Goal: Transaction & Acquisition: Purchase product/service

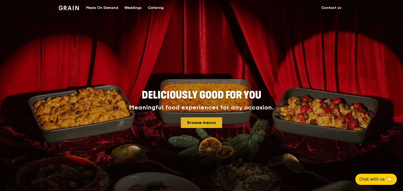
click at [207, 123] on link "Browse menus" at bounding box center [201, 122] width 41 height 11
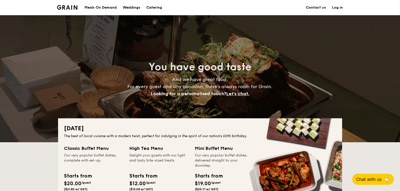
click at [94, 6] on div "Meals On Demand" at bounding box center [101, 7] width 32 height 15
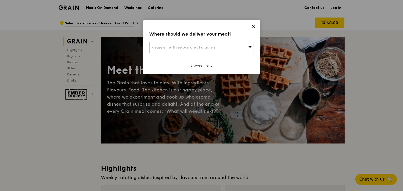
click at [255, 26] on icon at bounding box center [254, 26] width 5 height 5
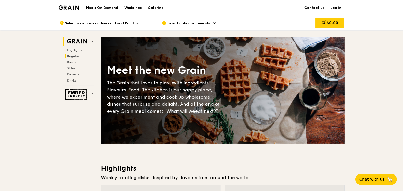
click at [70, 57] on span "Regulars" at bounding box center [74, 56] width 13 height 4
click at [136, 23] on icon at bounding box center [137, 23] width 2 height 1
click at [76, 63] on span "Bundles" at bounding box center [74, 62] width 12 height 4
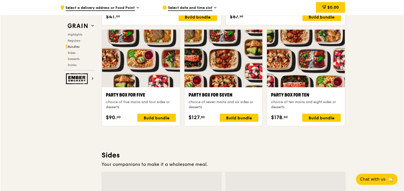
scroll to position [1005, 0]
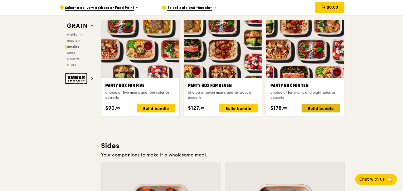
click at [314, 107] on div "Build bundle" at bounding box center [321, 108] width 39 height 8
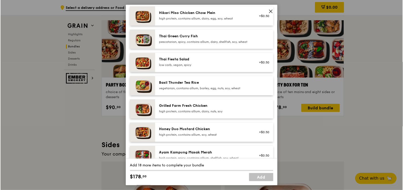
scroll to position [25, 0]
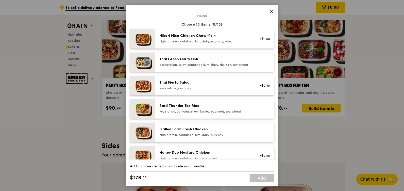
click at [270, 9] on icon at bounding box center [271, 11] width 5 height 5
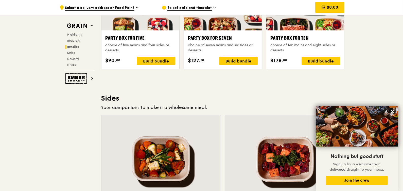
scroll to position [1030, 0]
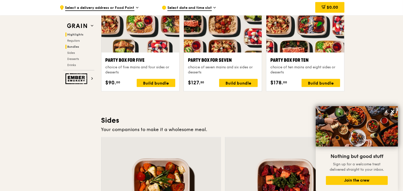
click at [77, 33] on span "Highlights" at bounding box center [76, 35] width 16 height 4
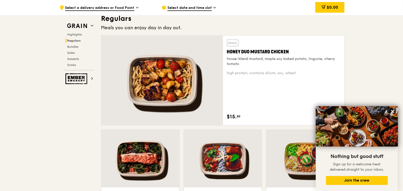
scroll to position [346, 0]
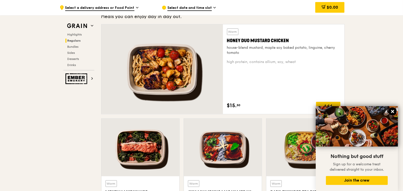
click at [391, 112] on icon at bounding box center [393, 111] width 5 height 5
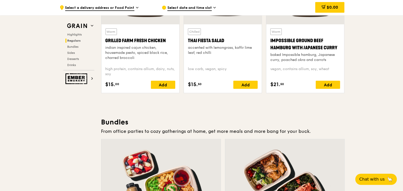
scroll to position [701, 0]
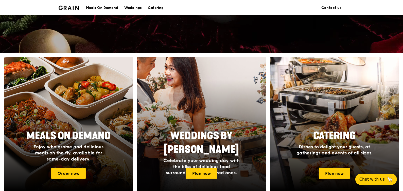
scroll to position [173, 0]
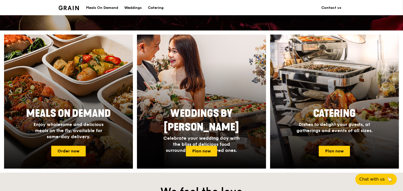
click at [58, 76] on div at bounding box center [69, 101] width 142 height 147
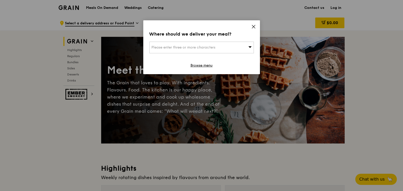
click at [254, 27] on icon at bounding box center [253, 26] width 3 height 3
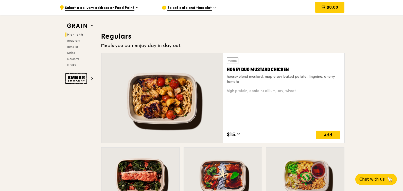
scroll to position [330, 0]
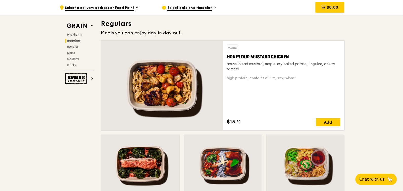
click at [173, 80] on div at bounding box center [163, 86] width 122 height 90
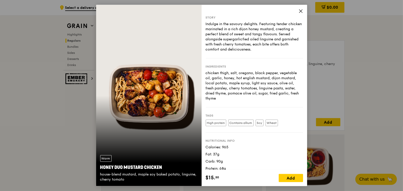
click at [301, 11] on icon at bounding box center [300, 11] width 3 height 3
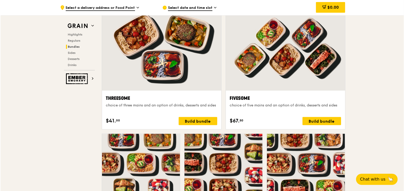
scroll to position [883, 0]
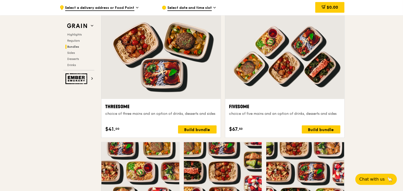
click at [292, 78] on div at bounding box center [284, 55] width 119 height 88
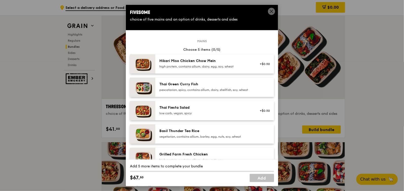
click at [187, 166] on div "Add 5 more items to complete your bundle" at bounding box center [202, 166] width 144 height 5
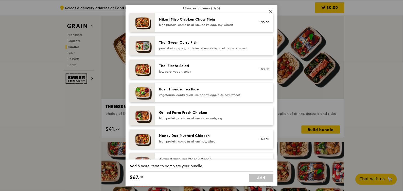
scroll to position [51, 0]
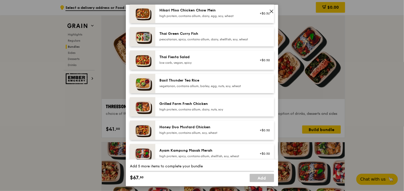
click at [141, 109] on img at bounding box center [142, 106] width 25 height 19
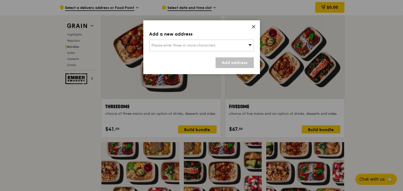
click at [255, 27] on icon at bounding box center [254, 26] width 5 height 5
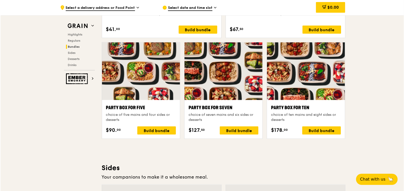
scroll to position [984, 0]
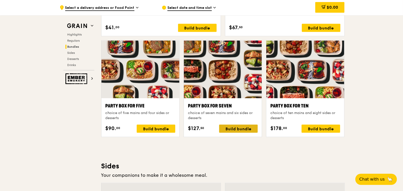
click at [248, 128] on div "Build bundle" at bounding box center [238, 129] width 39 height 8
click at [163, 128] on div "Build bundle" at bounding box center [156, 129] width 39 height 8
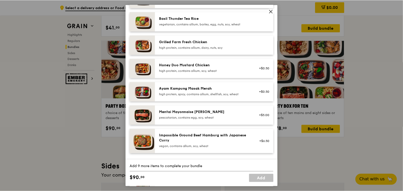
scroll to position [178, 0]
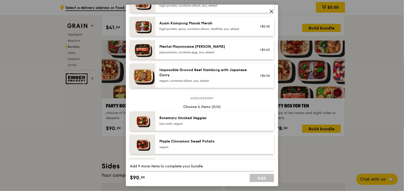
click at [256, 178] on link "Add" at bounding box center [262, 178] width 24 height 8
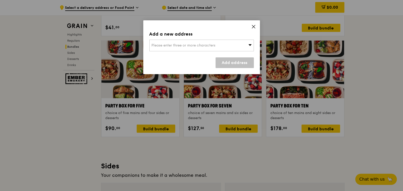
click at [250, 26] on div "Add a new address Please enter three or more characters Add address" at bounding box center [201, 47] width 117 height 54
click at [255, 26] on icon at bounding box center [254, 26] width 5 height 5
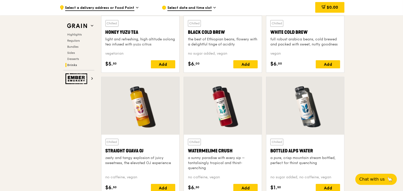
scroll to position [1974, 0]
